Goal: Task Accomplishment & Management: Manage account settings

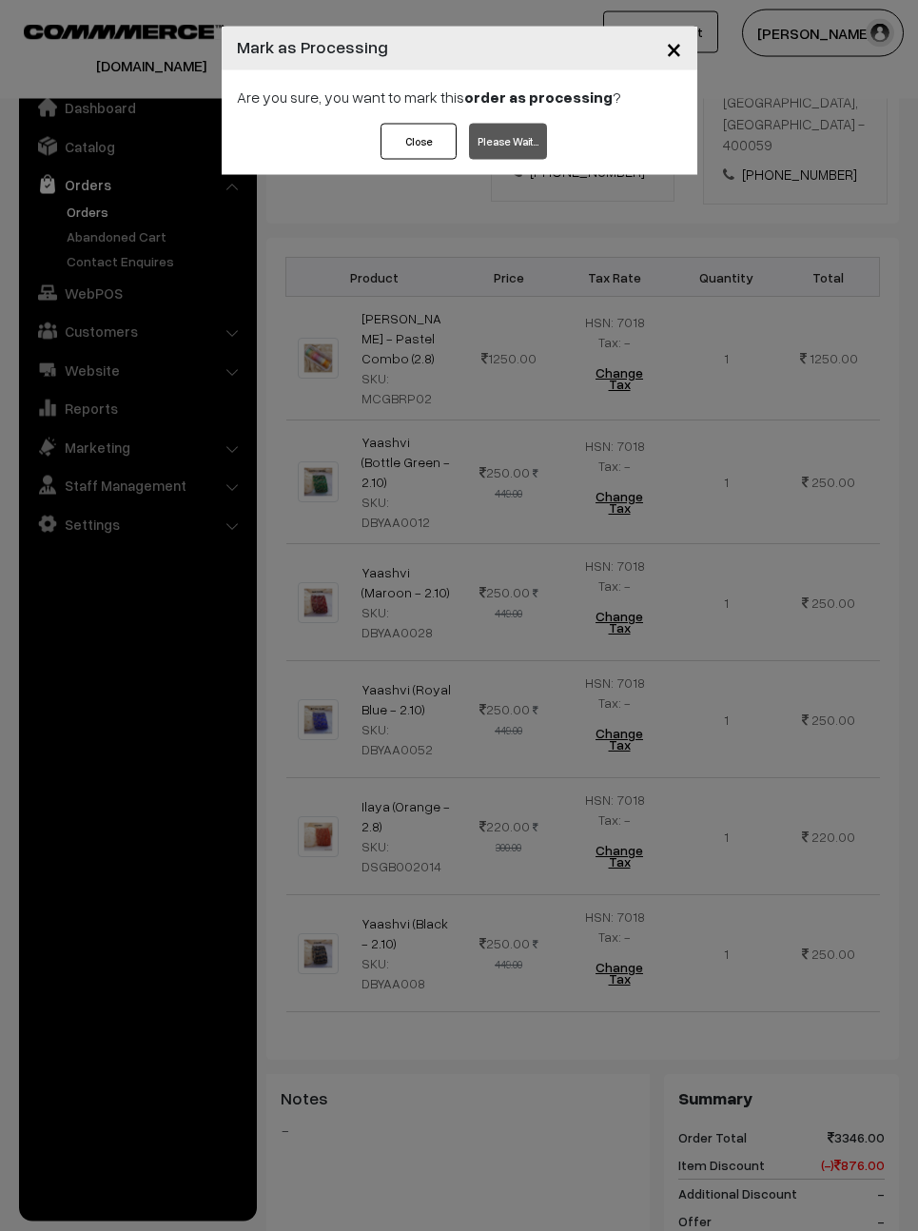
scroll to position [487, 0]
click at [671, 40] on span "×" at bounding box center [674, 47] width 16 height 35
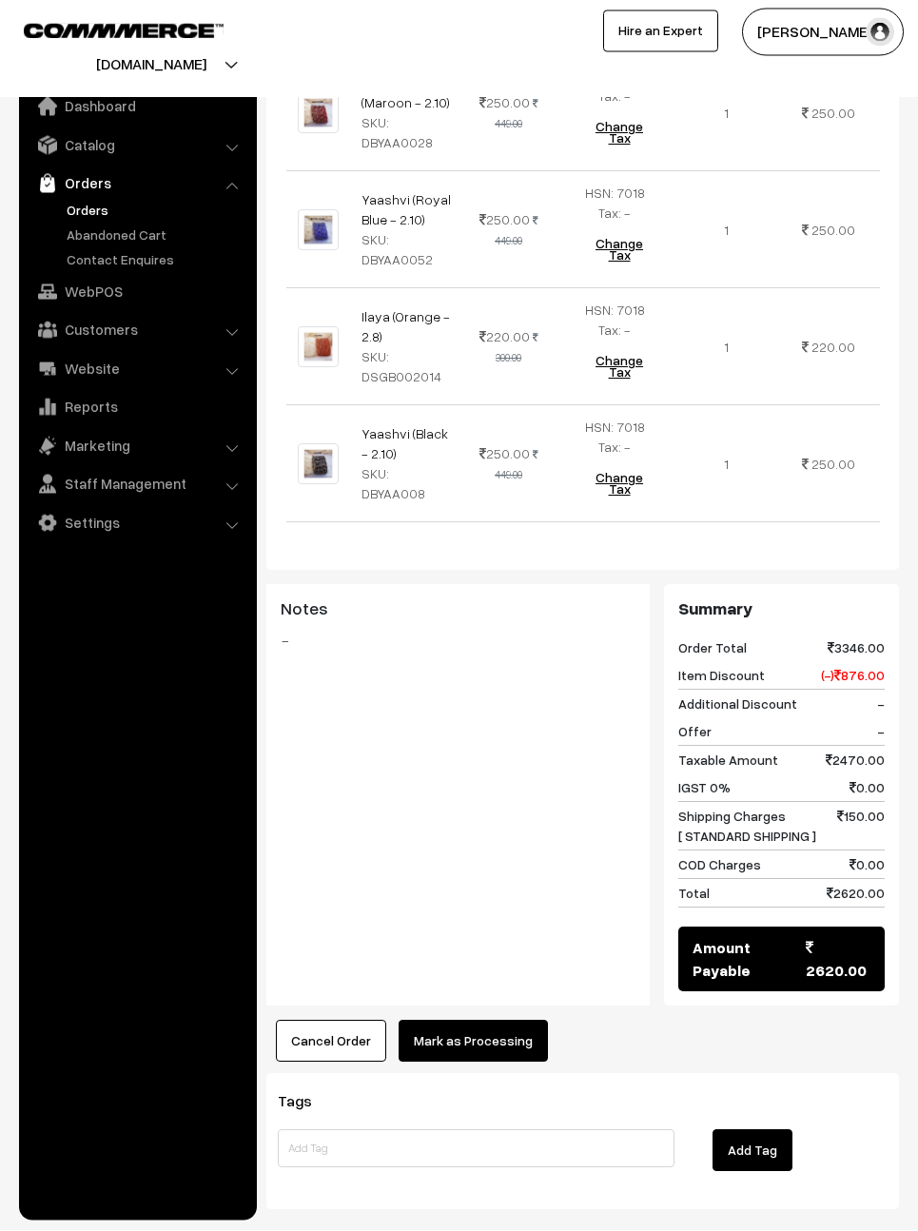
scroll to position [976, 0]
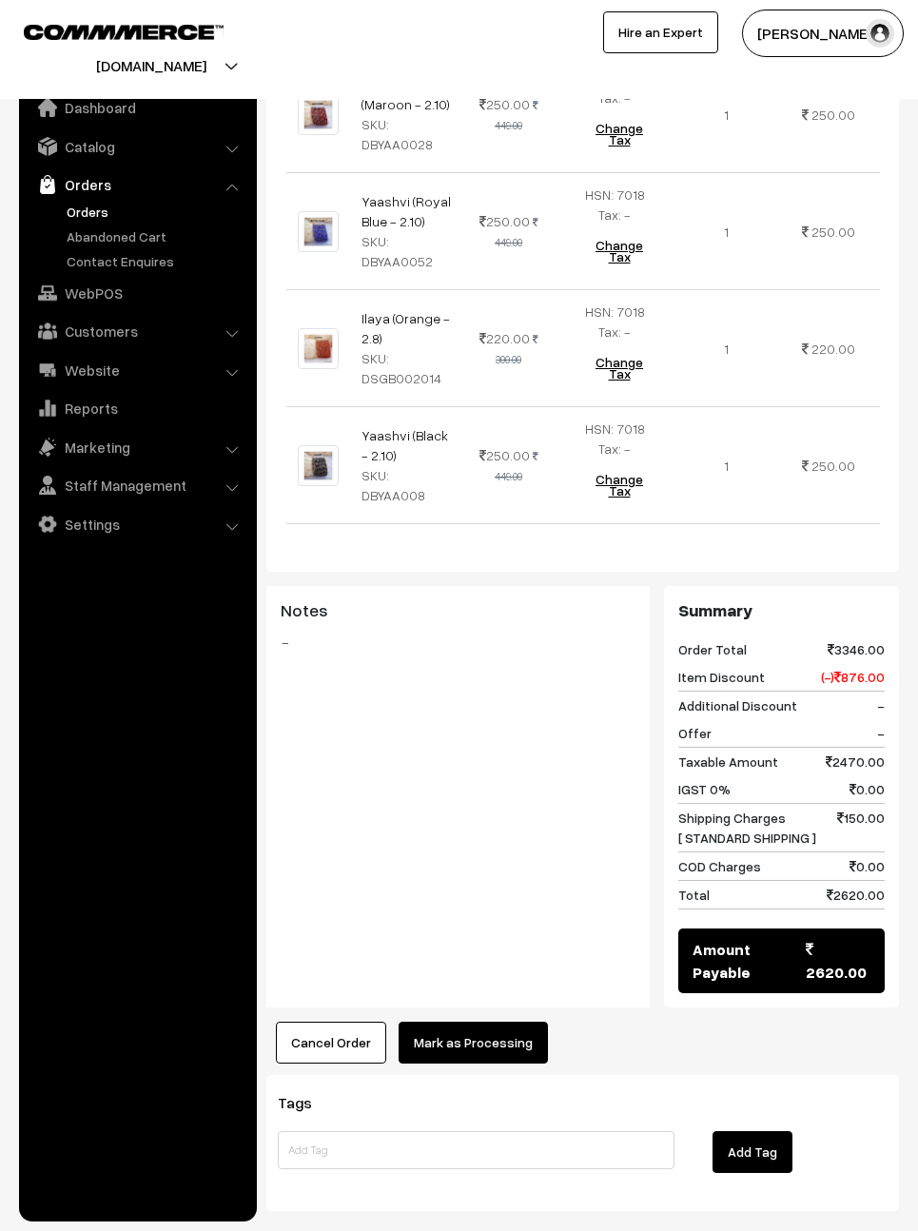
click at [488, 1021] on button "Mark as Processing" at bounding box center [472, 1042] width 149 height 42
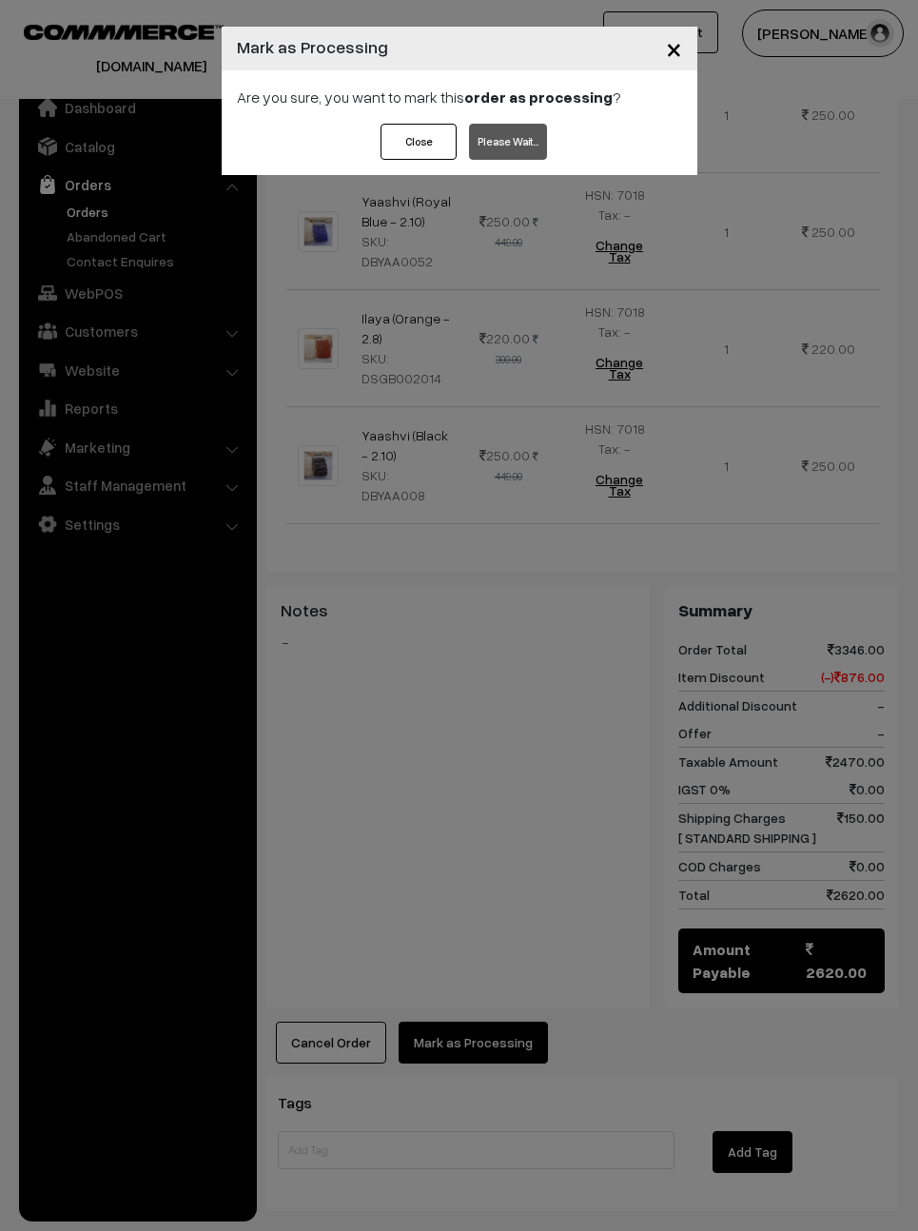
click at [556, 133] on div "Close Please Wait…" at bounding box center [459, 149] width 475 height 51
click at [713, 52] on div "× Mark as Processing Are you sure, you want to mark this order as processing ? …" at bounding box center [459, 615] width 918 height 1231
click at [678, 41] on button "×" at bounding box center [673, 48] width 47 height 59
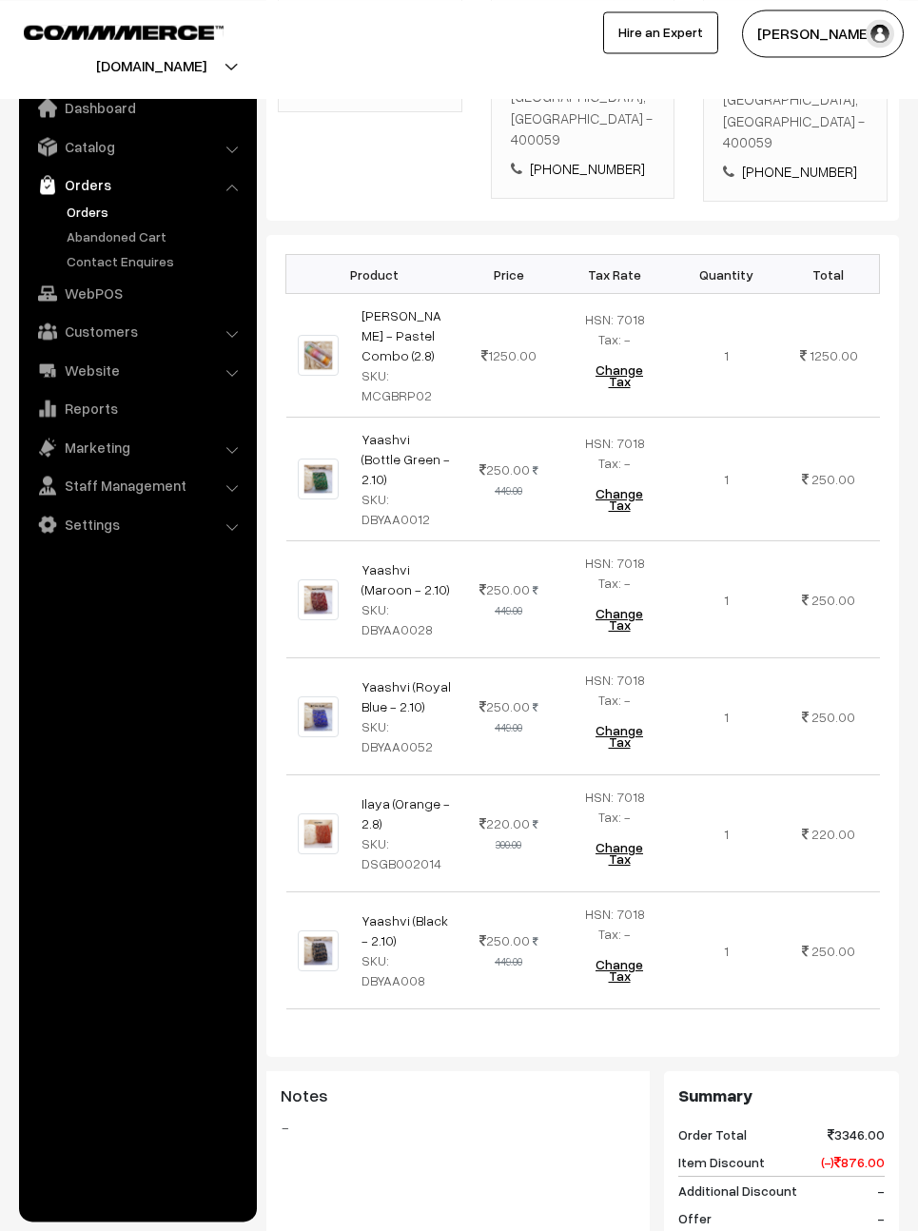
scroll to position [0, 0]
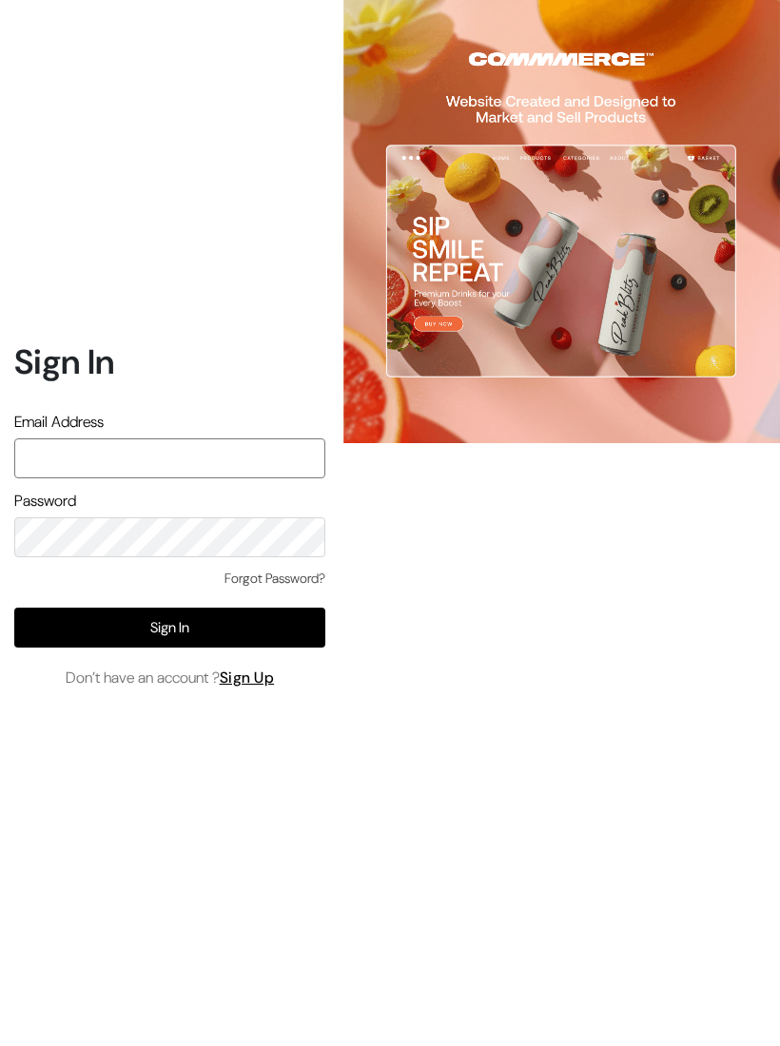
type input "varnambyaadhira@gmail.com"
click at [202, 642] on button "Sign In" at bounding box center [169, 628] width 311 height 40
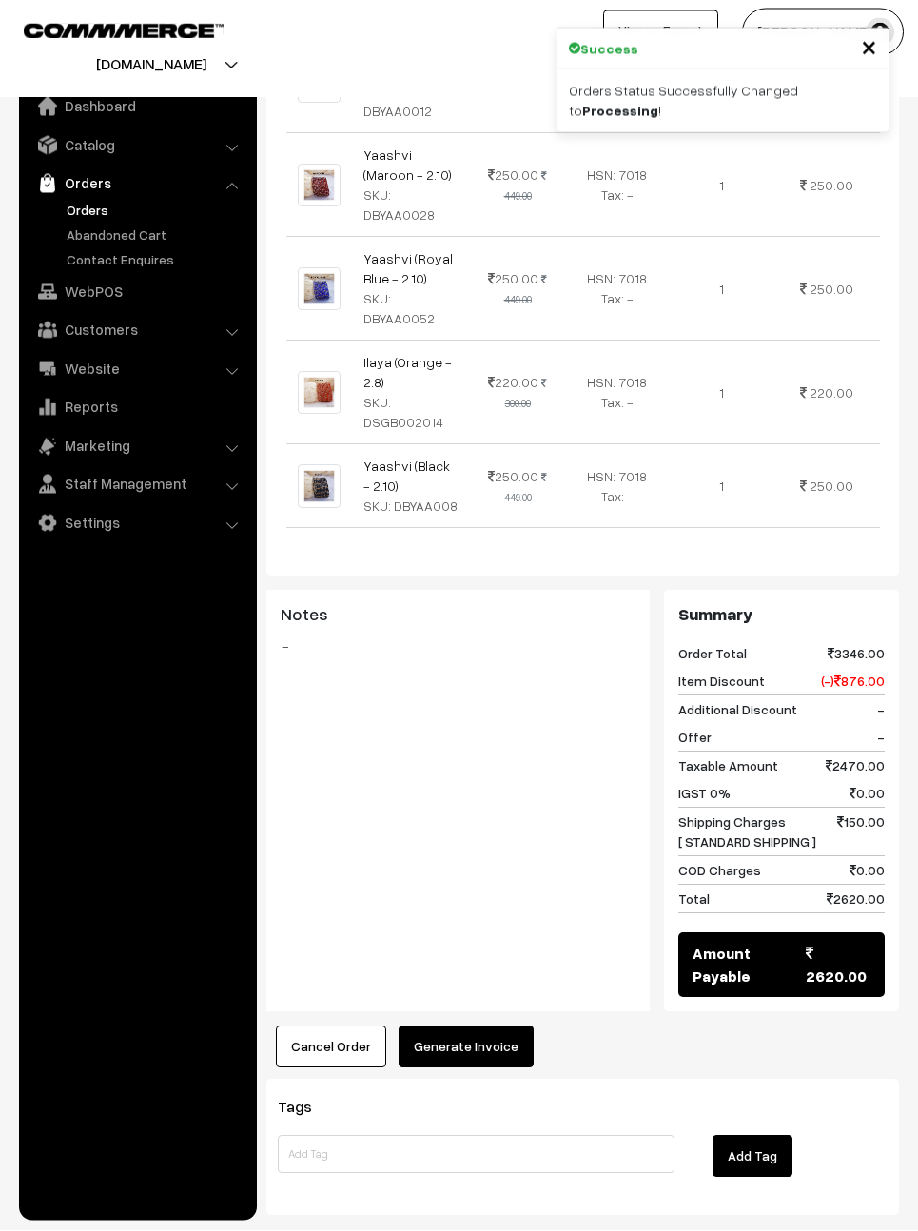
scroll to position [877, 0]
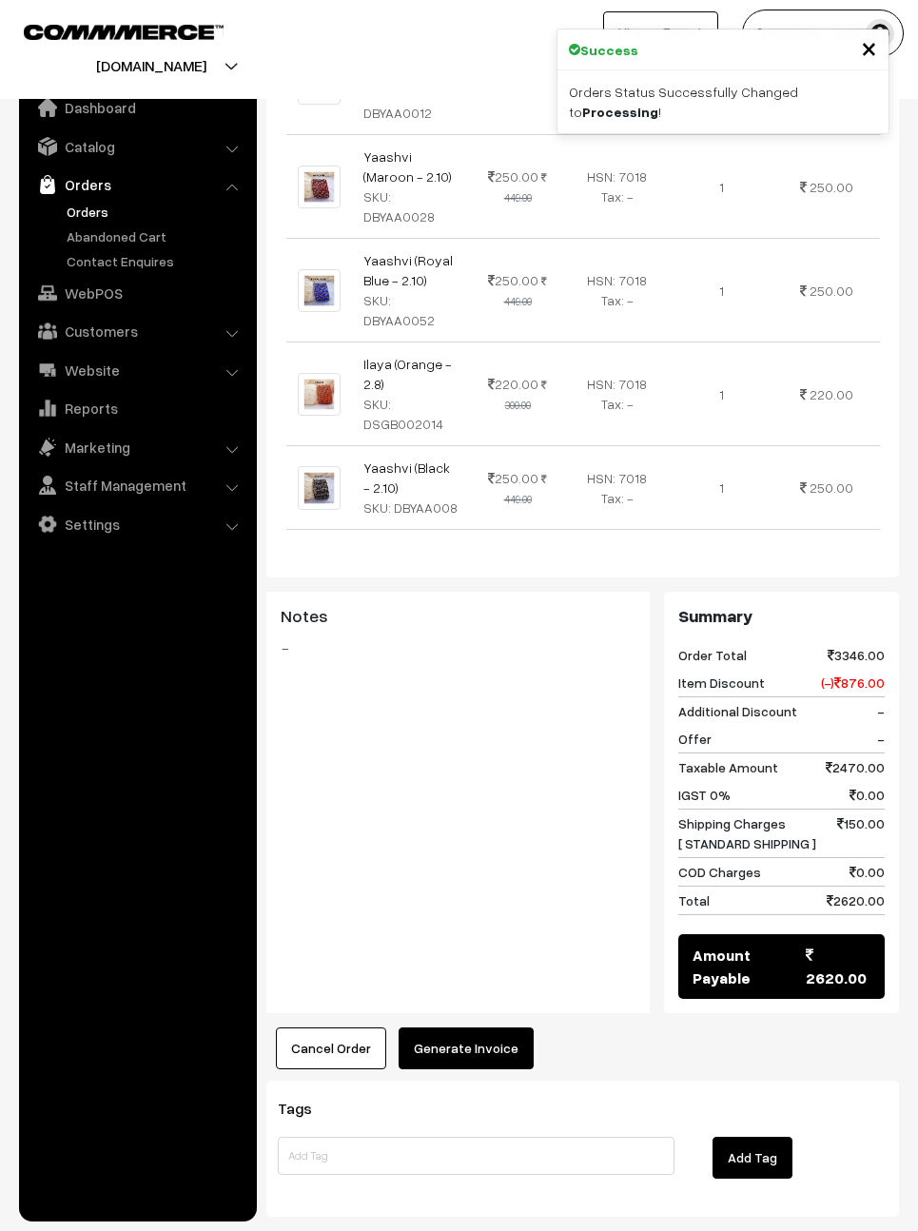
click at [474, 1027] on button "Generate Invoice" at bounding box center [465, 1048] width 135 height 42
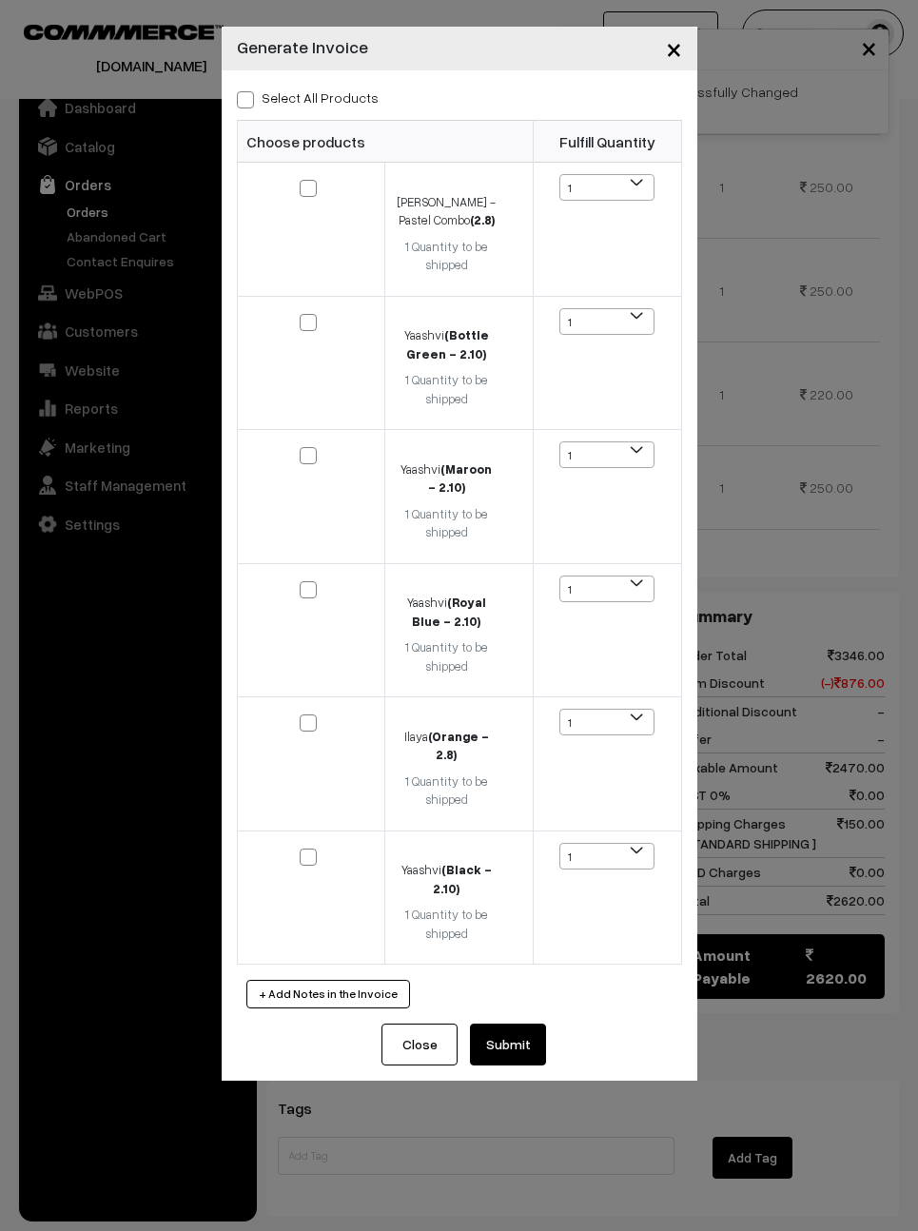
click at [264, 88] on label "Select All Products" at bounding box center [308, 97] width 142 height 20
click at [249, 90] on input "Select All Products" at bounding box center [243, 96] width 12 height 12
checkbox input "true"
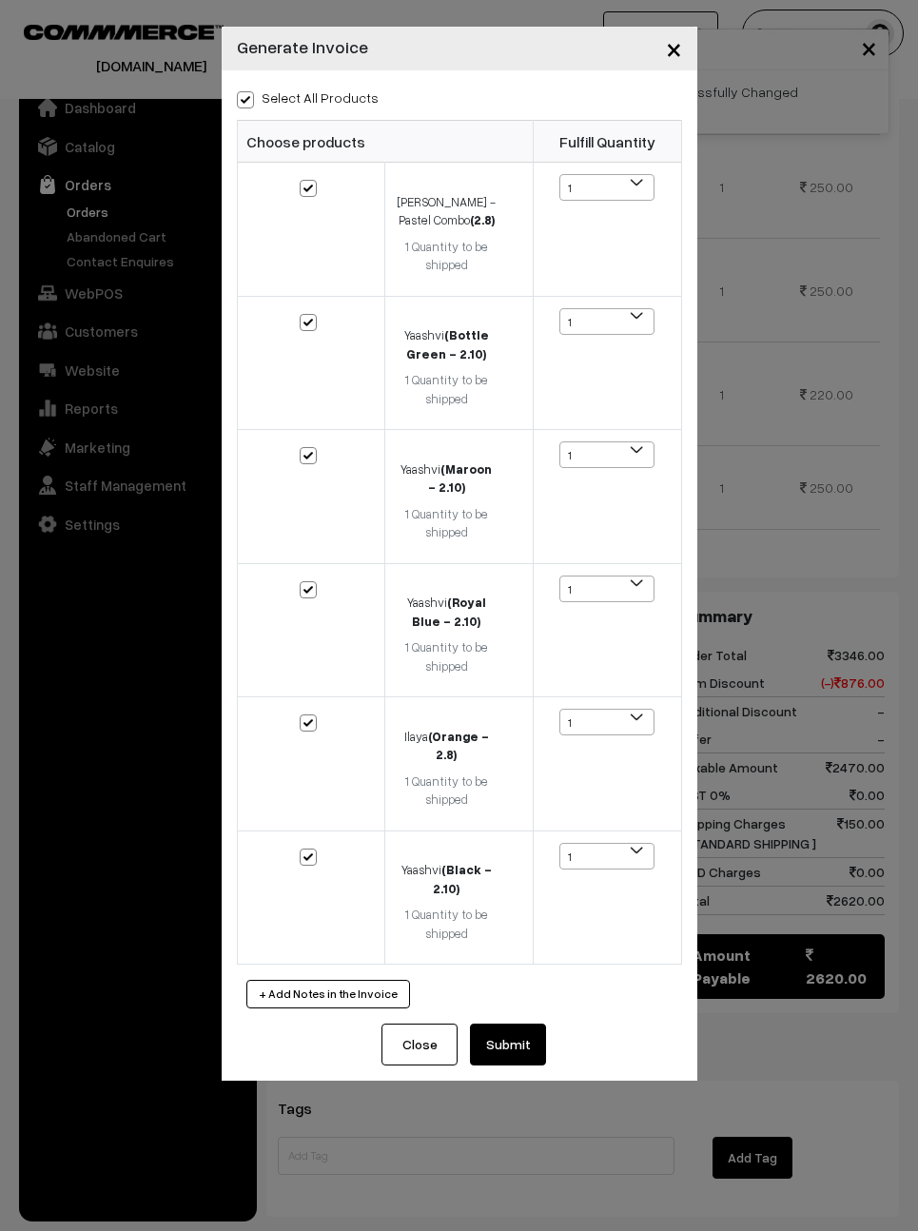
checkbox input "true"
click at [514, 1023] on button "Submit" at bounding box center [508, 1044] width 76 height 42
